Goal: Task Accomplishment & Management: Use online tool/utility

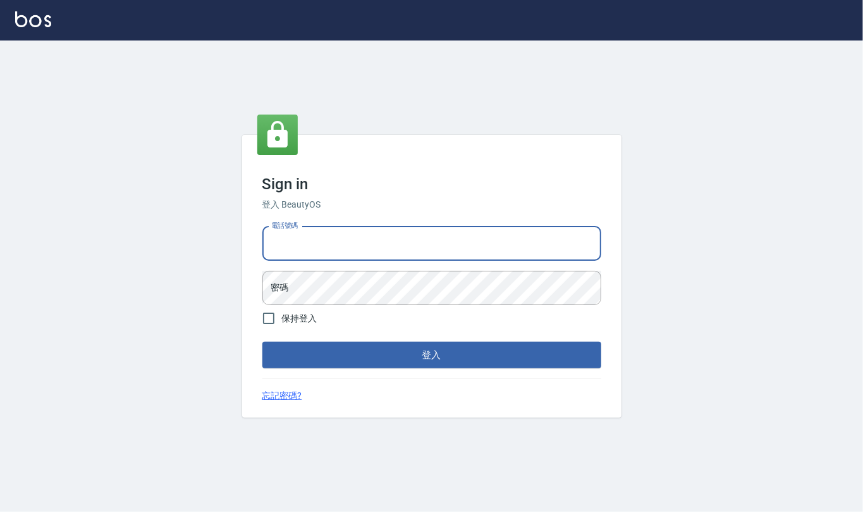
click at [299, 249] on input "電話號碼" at bounding box center [431, 243] width 339 height 34
type input "24212651"
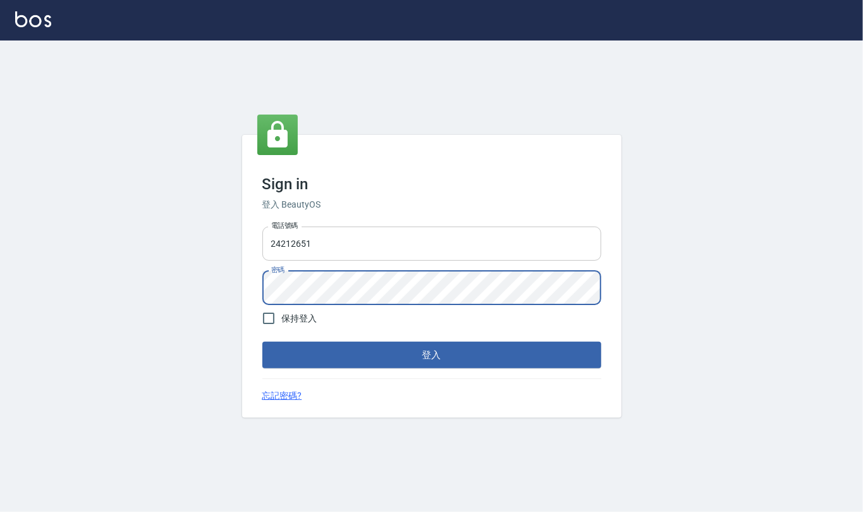
click at [262, 342] on button "登入" at bounding box center [431, 355] width 339 height 27
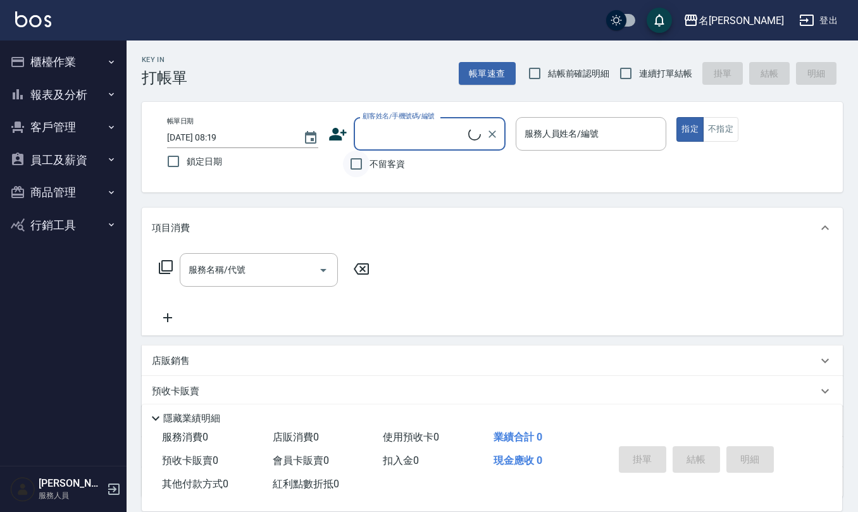
click at [359, 168] on input "不留客資" at bounding box center [356, 164] width 27 height 27
checkbox input "true"
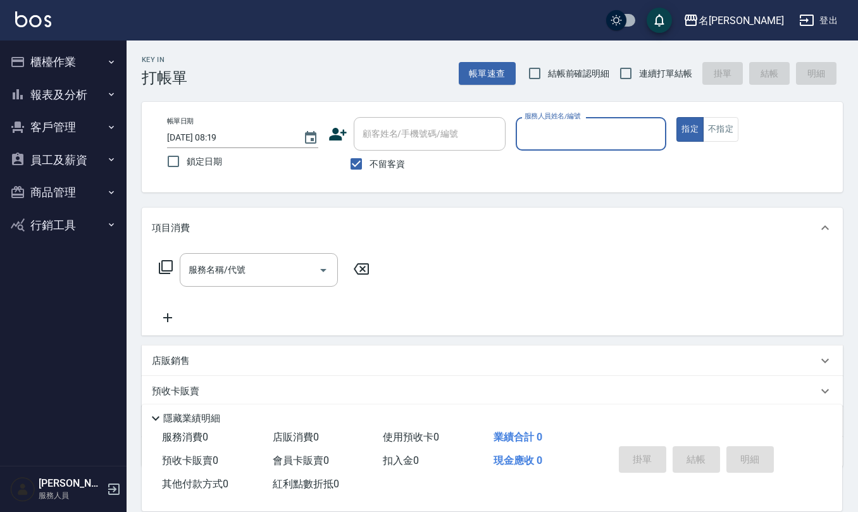
drag, startPoint x: 534, startPoint y: 70, endPoint x: 567, endPoint y: 72, distance: 33.0
click at [544, 70] on input "結帳前確認明細" at bounding box center [534, 73] width 27 height 27
checkbox input "true"
click at [625, 71] on input "連續打單結帳" at bounding box center [625, 73] width 27 height 27
checkbox input "true"
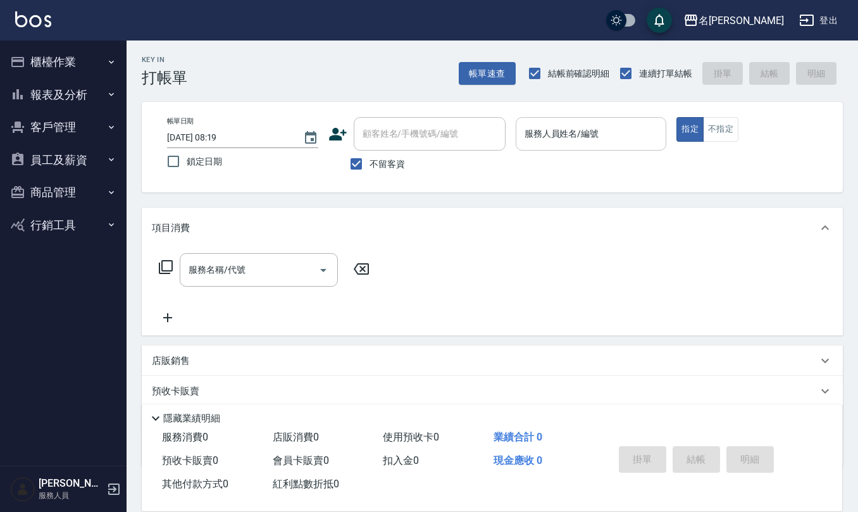
click at [600, 126] on input "服務人員姓名/編號" at bounding box center [591, 134] width 140 height 22
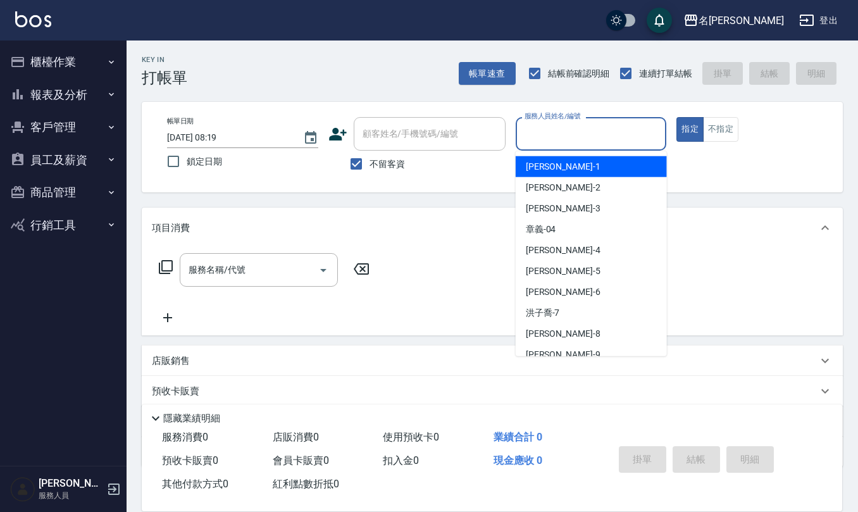
click at [600, 127] on input "服務人員姓名/編號" at bounding box center [591, 134] width 140 height 22
